Goal: Information Seeking & Learning: Understand process/instructions

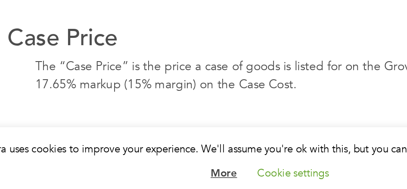
scroll to position [298, 0]
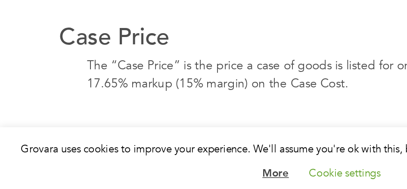
click at [104, 119] on p "The “Case Price” is the price a case of goods is listed for on the Grovara Mark…" at bounding box center [203, 118] width 368 height 22
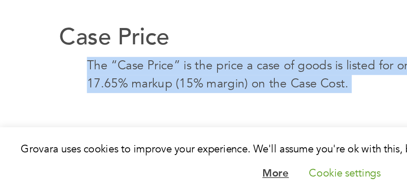
click at [104, 119] on p "The “Case Price” is the price a case of goods is listed for on the Grovara Mark…" at bounding box center [203, 118] width 368 height 22
copy div "The “Case Price” is the price a case of goods is listed for on the Grovara Mark…"
click at [182, 111] on p "The “Case Price” is the price a case of goods is listed for on the Grovara Mark…" at bounding box center [203, 118] width 368 height 22
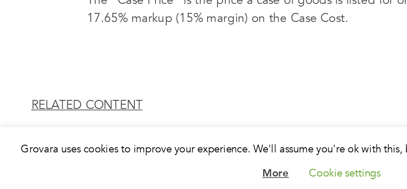
scroll to position [338, 0]
